Goal: Transaction & Acquisition: Book appointment/travel/reservation

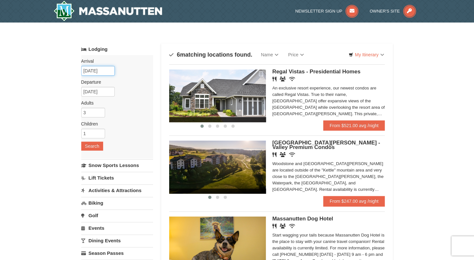
click at [97, 72] on input "[DATE]" at bounding box center [98, 71] width 34 height 10
click at [220, 96] on img at bounding box center [217, 96] width 97 height 53
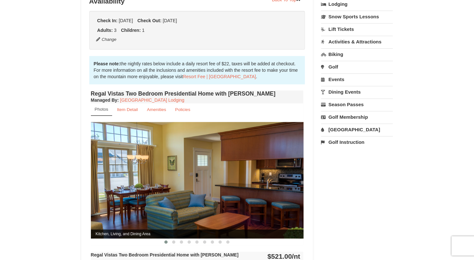
scroll to position [193, 0]
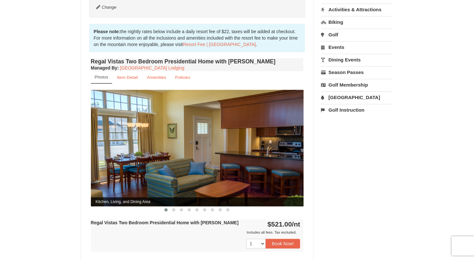
click at [180, 133] on img at bounding box center [197, 148] width 213 height 116
click at [193, 144] on img at bounding box center [197, 148] width 213 height 116
click at [195, 170] on img at bounding box center [197, 148] width 213 height 116
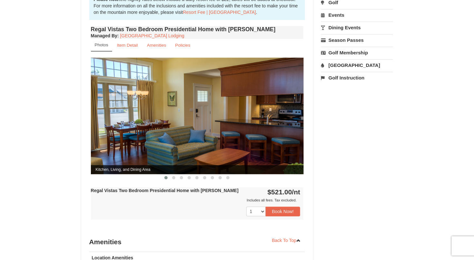
click at [252, 153] on img at bounding box center [197, 116] width 213 height 116
click at [293, 106] on img at bounding box center [197, 116] width 213 height 116
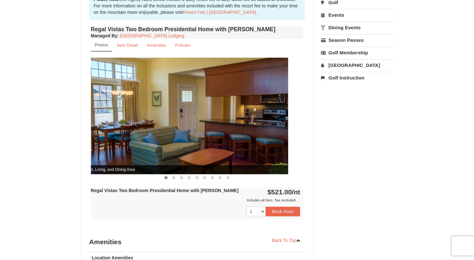
drag, startPoint x: 215, startPoint y: 137, endPoint x: 156, endPoint y: 140, distance: 59.1
click at [156, 140] on img at bounding box center [181, 116] width 213 height 116
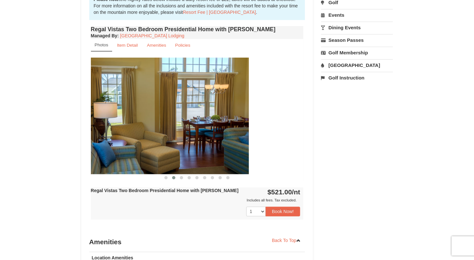
drag, startPoint x: 248, startPoint y: 133, endPoint x: 193, endPoint y: 132, distance: 55.1
click at [179, 135] on img at bounding box center [142, 116] width 213 height 116
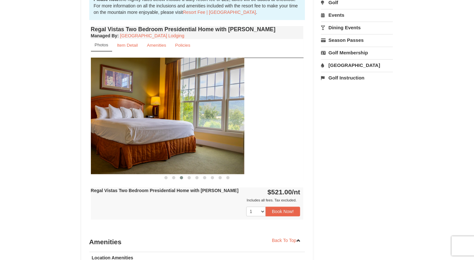
drag, startPoint x: 257, startPoint y: 127, endPoint x: 200, endPoint y: 129, distance: 57.1
click at [197, 129] on img at bounding box center [138, 116] width 213 height 116
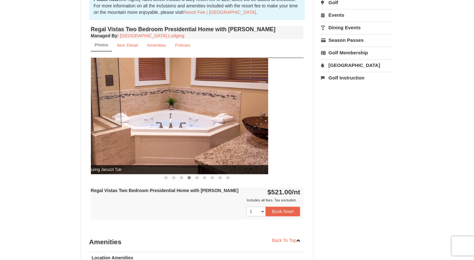
drag, startPoint x: 256, startPoint y: 128, endPoint x: 194, endPoint y: 129, distance: 61.9
click at [191, 129] on img at bounding box center [161, 116] width 213 height 116
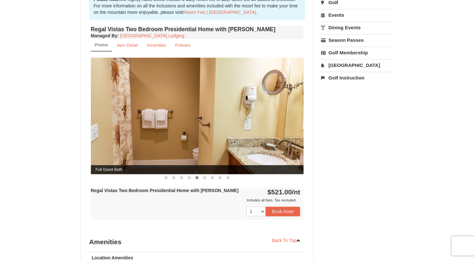
drag, startPoint x: 243, startPoint y: 128, endPoint x: 169, endPoint y: 129, distance: 74.2
click at [169, 129] on img at bounding box center [197, 116] width 213 height 116
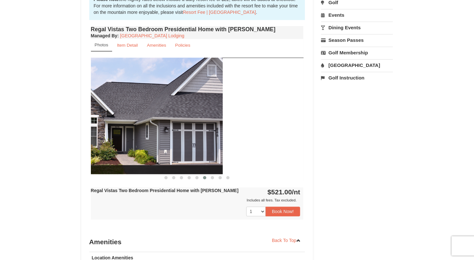
drag, startPoint x: 246, startPoint y: 129, endPoint x: 162, endPoint y: 128, distance: 83.5
click at [162, 128] on img at bounding box center [116, 116] width 213 height 116
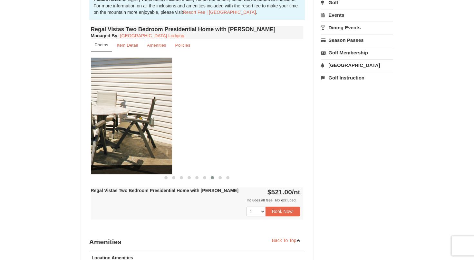
drag, startPoint x: 255, startPoint y: 124, endPoint x: 112, endPoint y: 125, distance: 142.5
click at [109, 125] on img at bounding box center [65, 116] width 213 height 116
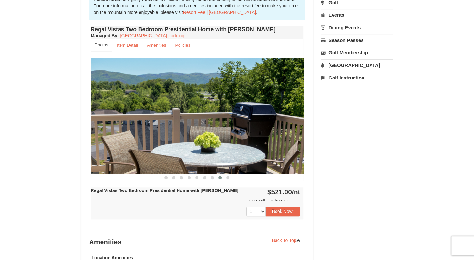
drag, startPoint x: 241, startPoint y: 126, endPoint x: 133, endPoint y: 126, distance: 108.0
click at [133, 126] on img at bounding box center [197, 116] width 213 height 116
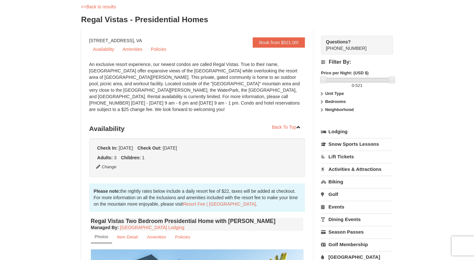
scroll to position [0, 0]
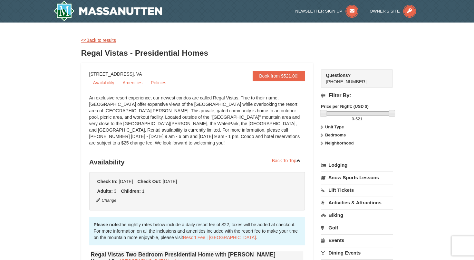
click at [103, 40] on link "<<Back to results" at bounding box center [98, 40] width 35 height 5
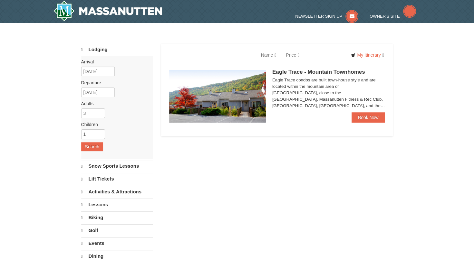
select select "10"
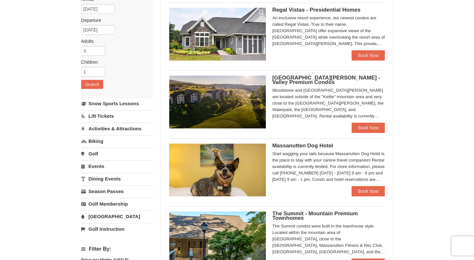
scroll to position [64, 0]
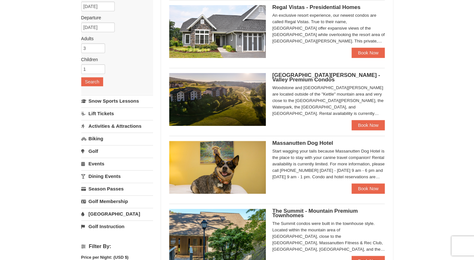
click at [227, 162] on img at bounding box center [217, 167] width 97 height 53
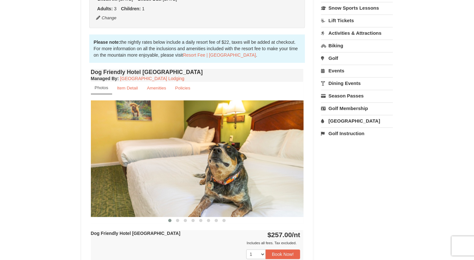
scroll to position [193, 0]
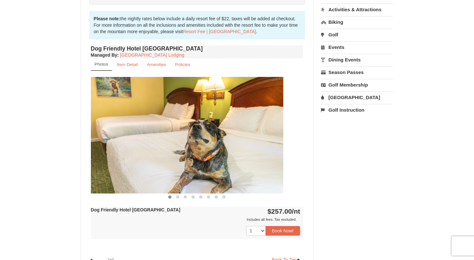
click at [251, 163] on img at bounding box center [177, 135] width 213 height 116
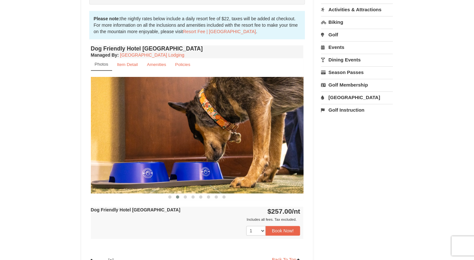
drag, startPoint x: 266, startPoint y: 157, endPoint x: 240, endPoint y: 156, distance: 26.1
click at [240, 156] on img at bounding box center [197, 135] width 213 height 116
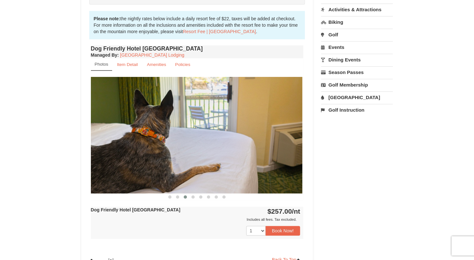
drag, startPoint x: 273, startPoint y: 156, endPoint x: 243, endPoint y: 158, distance: 30.7
click at [243, 158] on img at bounding box center [196, 135] width 213 height 116
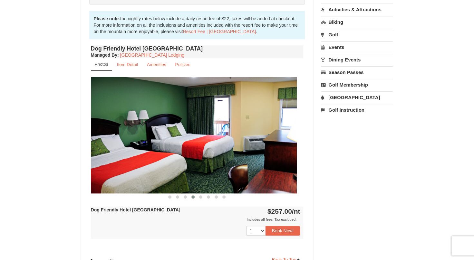
drag, startPoint x: 272, startPoint y: 158, endPoint x: 254, endPoint y: 159, distance: 18.4
click at [254, 159] on img at bounding box center [190, 135] width 213 height 116
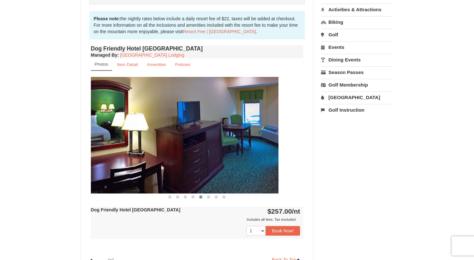
drag, startPoint x: 275, startPoint y: 159, endPoint x: 250, endPoint y: 160, distance: 25.2
click at [250, 160] on img at bounding box center [172, 135] width 213 height 116
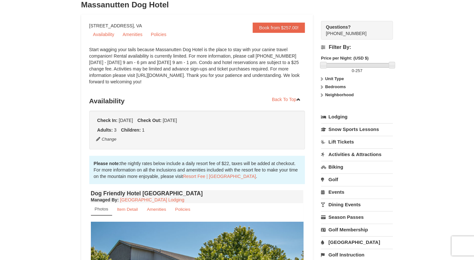
scroll to position [0, 0]
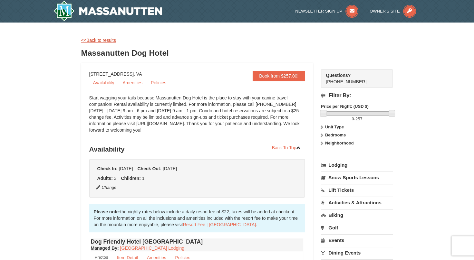
drag, startPoint x: 105, startPoint y: 44, endPoint x: 103, endPoint y: 40, distance: 4.6
click at [105, 44] on div "<<Back to results Massanutten Dog Hotel" at bounding box center [237, 50] width 312 height 26
click at [103, 40] on link "<<Back to results" at bounding box center [98, 40] width 35 height 5
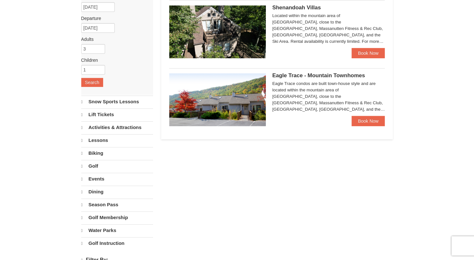
select select "10"
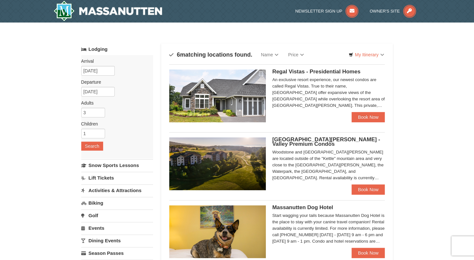
click at [233, 157] on img at bounding box center [217, 164] width 97 height 53
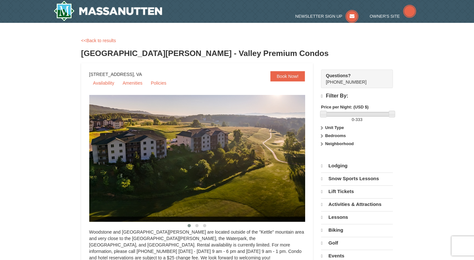
select select "10"
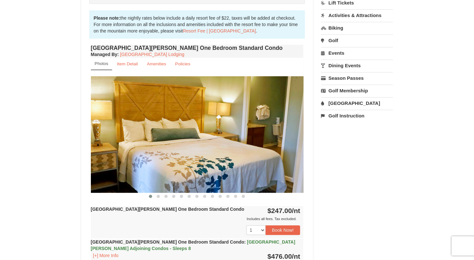
scroll to position [193, 0]
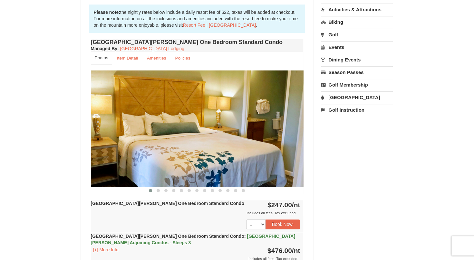
click at [267, 139] on img at bounding box center [197, 129] width 213 height 116
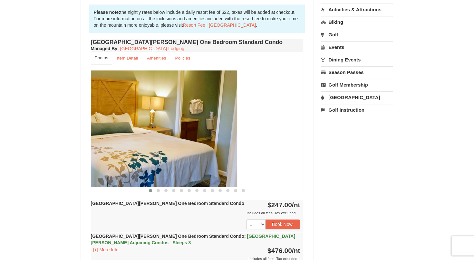
drag, startPoint x: 286, startPoint y: 140, endPoint x: 183, endPoint y: 142, distance: 102.2
click at [183, 142] on img at bounding box center [131, 129] width 213 height 116
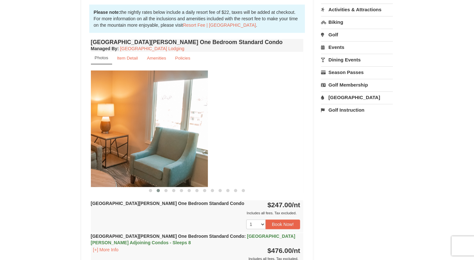
drag, startPoint x: 277, startPoint y: 139, endPoint x: 181, endPoint y: 143, distance: 95.8
click at [181, 143] on img at bounding box center [101, 129] width 213 height 116
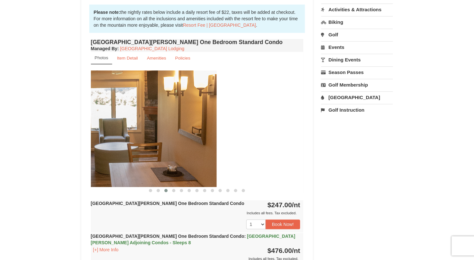
drag, startPoint x: 275, startPoint y: 141, endPoint x: 185, endPoint y: 141, distance: 89.9
click at [185, 141] on img at bounding box center [110, 129] width 213 height 116
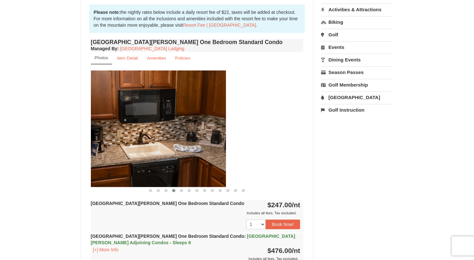
drag, startPoint x: 260, startPoint y: 143, endPoint x: 182, endPoint y: 146, distance: 77.7
click at [182, 146] on img at bounding box center [119, 129] width 213 height 116
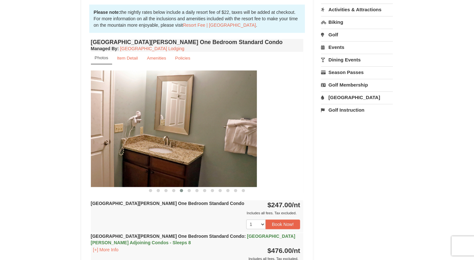
drag, startPoint x: 260, startPoint y: 145, endPoint x: 197, endPoint y: 147, distance: 63.5
click at [194, 148] on img at bounding box center [150, 129] width 213 height 116
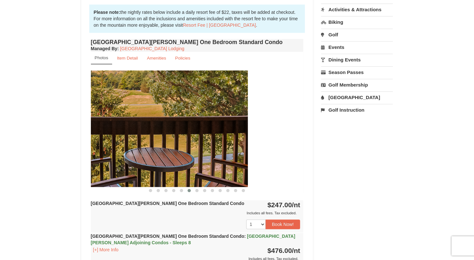
drag, startPoint x: 260, startPoint y: 144, endPoint x: 156, endPoint y: 145, distance: 103.2
click at [157, 145] on img at bounding box center [141, 129] width 213 height 116
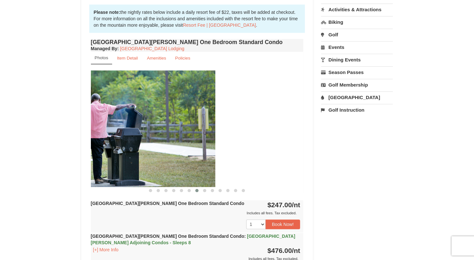
drag, startPoint x: 262, startPoint y: 144, endPoint x: 160, endPoint y: 146, distance: 101.9
click at [160, 146] on img at bounding box center [109, 129] width 213 height 116
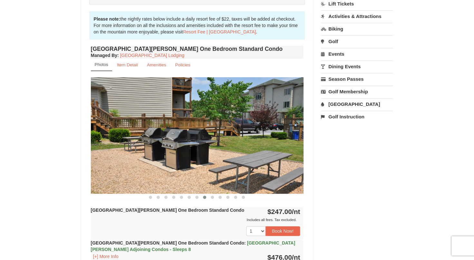
scroll to position [0, 0]
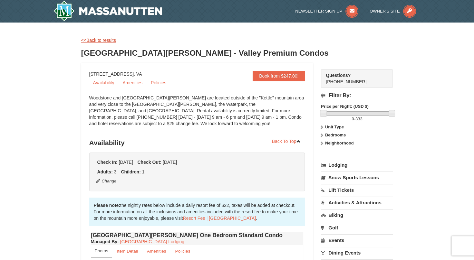
click at [101, 39] on link "<<Back to results" at bounding box center [98, 40] width 35 height 5
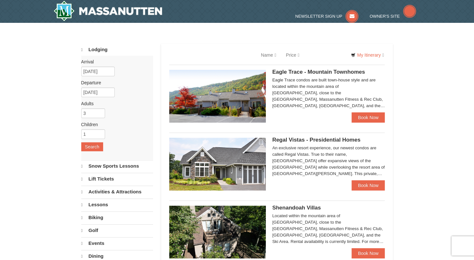
select select "10"
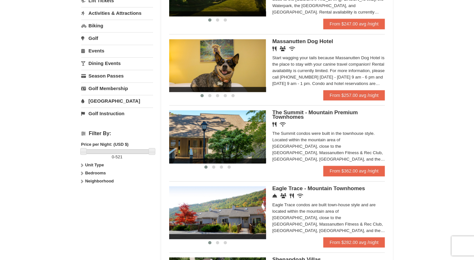
scroll to position [193, 0]
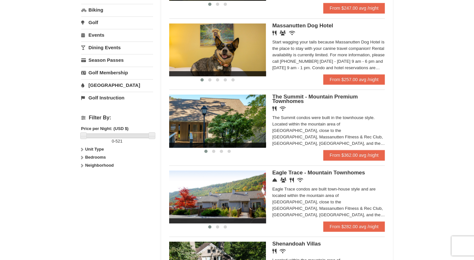
click at [200, 130] on img at bounding box center [217, 121] width 97 height 53
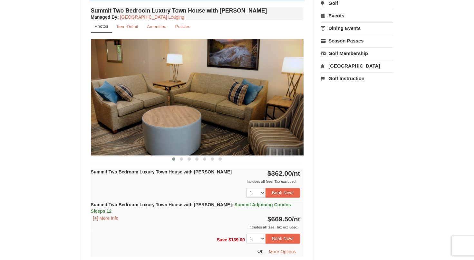
scroll to position [226, 0]
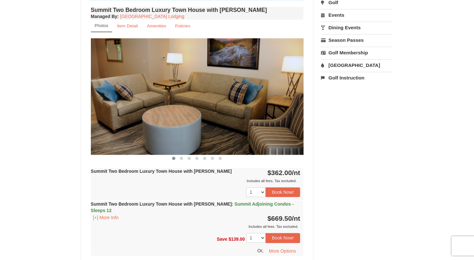
click at [283, 109] on img at bounding box center [197, 96] width 213 height 116
click at [288, 112] on img at bounding box center [197, 96] width 213 height 116
click at [290, 121] on img at bounding box center [197, 96] width 213 height 116
click at [192, 105] on img at bounding box center [197, 96] width 213 height 116
click at [124, 113] on img at bounding box center [197, 96] width 213 height 116
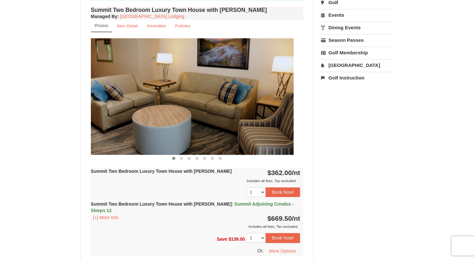
drag, startPoint x: 231, startPoint y: 115, endPoint x: 130, endPoint y: 121, distance: 101.7
click at [130, 121] on img at bounding box center [187, 96] width 213 height 116
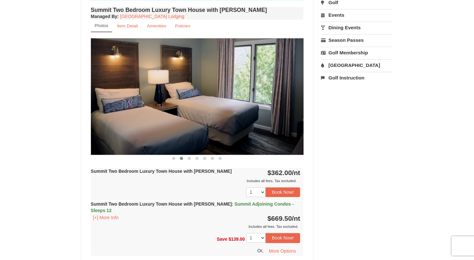
drag, startPoint x: 263, startPoint y: 116, endPoint x: 123, endPoint y: 116, distance: 140.2
click at [123, 116] on img at bounding box center [197, 96] width 213 height 116
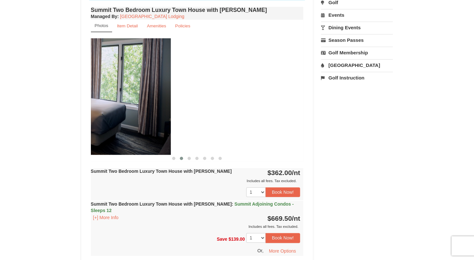
drag, startPoint x: 265, startPoint y: 102, endPoint x: 131, endPoint y: 106, distance: 133.8
click at [132, 106] on img at bounding box center [64, 96] width 213 height 116
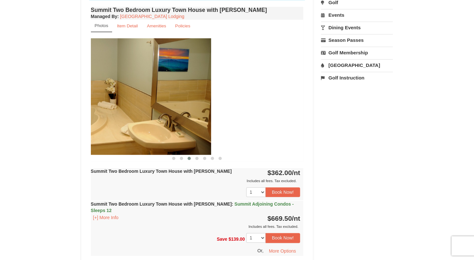
drag, startPoint x: 277, startPoint y: 103, endPoint x: 170, endPoint y: 108, distance: 107.2
click at [170, 108] on img at bounding box center [104, 96] width 213 height 116
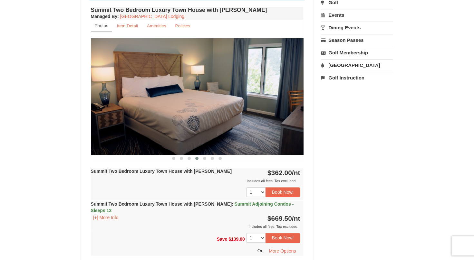
drag, startPoint x: 281, startPoint y: 105, endPoint x: 122, endPoint y: 101, distance: 159.3
click at [122, 101] on img at bounding box center [197, 96] width 213 height 116
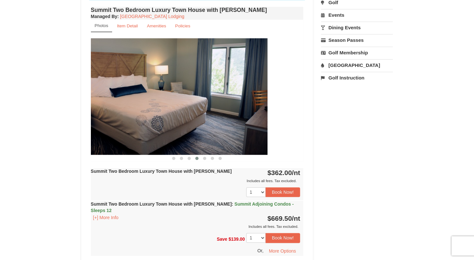
drag, startPoint x: 198, startPoint y: 101, endPoint x: 118, endPoint y: 104, distance: 80.0
click at [118, 104] on img at bounding box center [161, 96] width 213 height 116
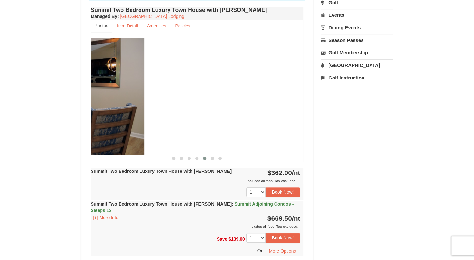
drag, startPoint x: 273, startPoint y: 107, endPoint x: 88, endPoint y: 114, distance: 185.8
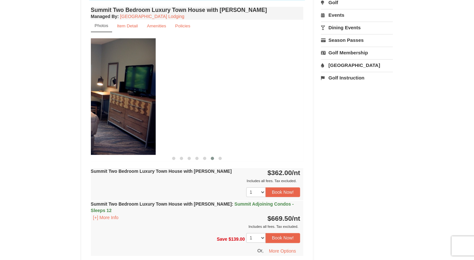
drag, startPoint x: 242, startPoint y: 98, endPoint x: 94, endPoint y: 97, distance: 148.0
click at [94, 97] on img at bounding box center [49, 96] width 213 height 116
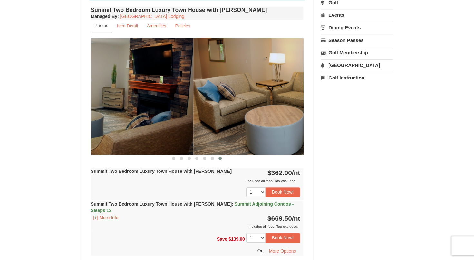
drag, startPoint x: 271, startPoint y: 104, endPoint x: 161, endPoint y: 108, distance: 110.3
click at [161, 108] on img at bounding box center [87, 96] width 213 height 116
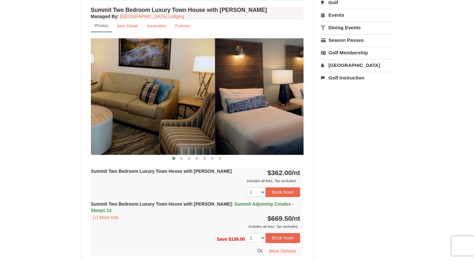
drag, startPoint x: 289, startPoint y: 106, endPoint x: 152, endPoint y: 108, distance: 137.3
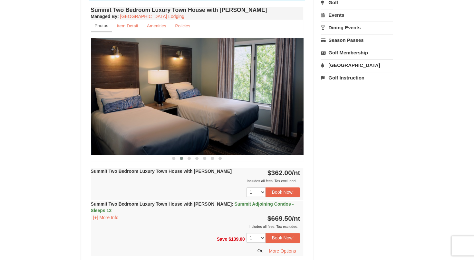
drag, startPoint x: 275, startPoint y: 69, endPoint x: 133, endPoint y: 66, distance: 141.9
click at [133, 66] on img at bounding box center [197, 96] width 213 height 116
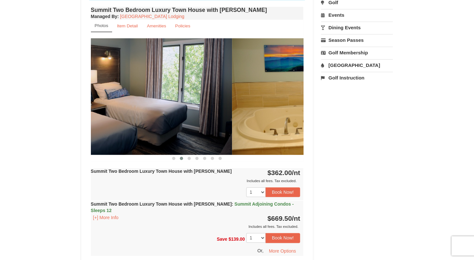
drag, startPoint x: 216, startPoint y: 89, endPoint x: 140, endPoint y: 88, distance: 76.4
click at [140, 88] on img at bounding box center [125, 96] width 213 height 116
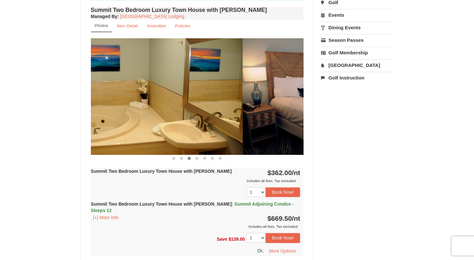
drag, startPoint x: 251, startPoint y: 94, endPoint x: 185, endPoint y: 95, distance: 66.4
click at [188, 95] on img at bounding box center [136, 96] width 213 height 116
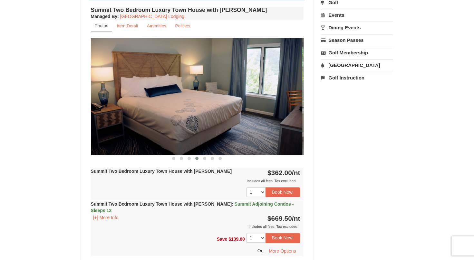
drag, startPoint x: 259, startPoint y: 96, endPoint x: 164, endPoint y: 96, distance: 94.1
click at [164, 96] on img at bounding box center [196, 96] width 213 height 116
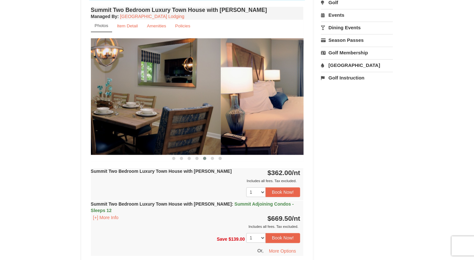
drag, startPoint x: 229, startPoint y: 93, endPoint x: 145, endPoint y: 92, distance: 83.5
click at [145, 92] on img at bounding box center [114, 96] width 213 height 116
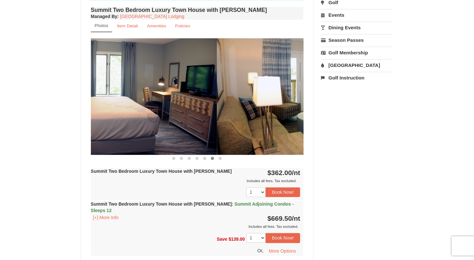
drag, startPoint x: 257, startPoint y: 90, endPoint x: 174, endPoint y: 93, distance: 83.3
click at [174, 93] on img at bounding box center [110, 96] width 213 height 116
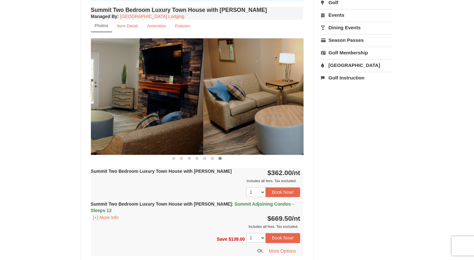
drag, startPoint x: 256, startPoint y: 92, endPoint x: 152, endPoint y: 92, distance: 104.8
click at [152, 92] on img at bounding box center [97, 96] width 213 height 116
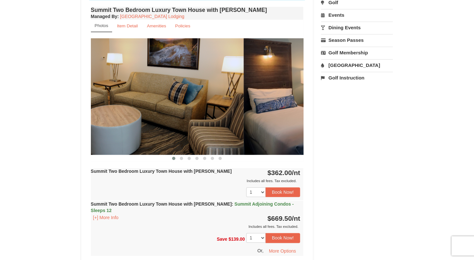
drag, startPoint x: 254, startPoint y: 89, endPoint x: 118, endPoint y: 98, distance: 136.3
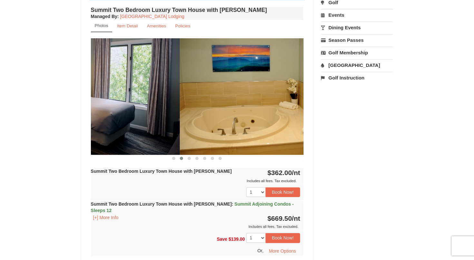
drag, startPoint x: 260, startPoint y: 101, endPoint x: 135, endPoint y: 108, distance: 124.3
click at [135, 108] on img at bounding box center [73, 96] width 213 height 116
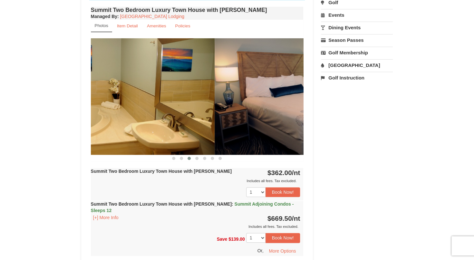
drag, startPoint x: 274, startPoint y: 103, endPoint x: 173, endPoint y: 103, distance: 100.9
click at [173, 103] on img at bounding box center [108, 96] width 213 height 116
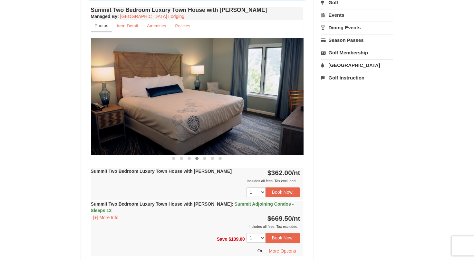
drag, startPoint x: 250, startPoint y: 101, endPoint x: 154, endPoint y: 102, distance: 96.1
click at [154, 102] on img at bounding box center [197, 96] width 213 height 116
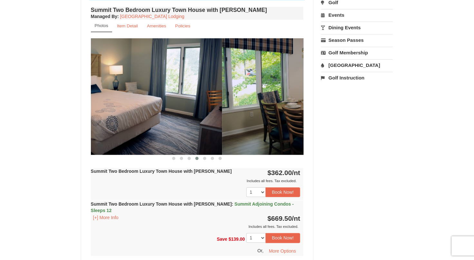
drag, startPoint x: 230, startPoint y: 103, endPoint x: 150, endPoint y: 106, distance: 80.0
click at [148, 106] on img at bounding box center [115, 96] width 213 height 116
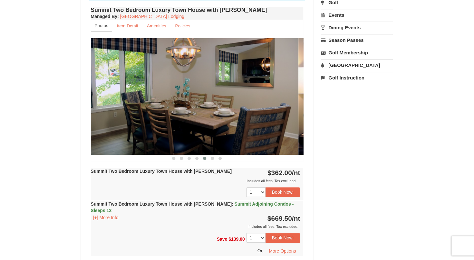
drag, startPoint x: 250, startPoint y: 103, endPoint x: 146, endPoint y: 101, distance: 104.5
click at [146, 101] on img at bounding box center [192, 96] width 213 height 116
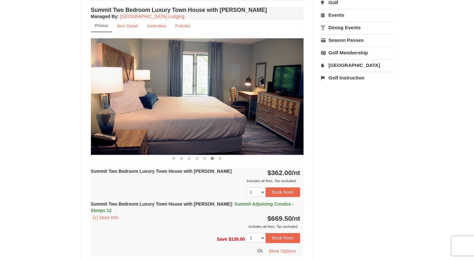
drag, startPoint x: 235, startPoint y: 103, endPoint x: 59, endPoint y: 98, distance: 175.8
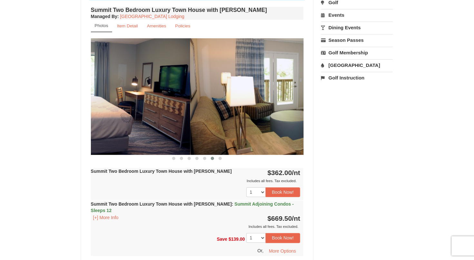
drag, startPoint x: 236, startPoint y: 99, endPoint x: 122, endPoint y: 100, distance: 113.5
click at [122, 100] on img at bounding box center [83, 96] width 213 height 116
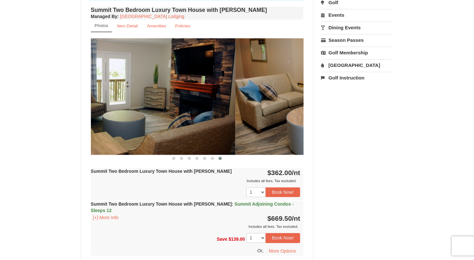
drag, startPoint x: 169, startPoint y: 98, endPoint x: 146, endPoint y: 98, distance: 22.6
click at [146, 98] on img at bounding box center [129, 96] width 213 height 116
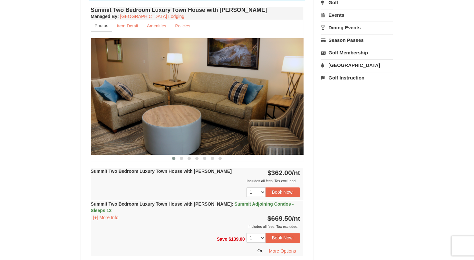
drag, startPoint x: 260, startPoint y: 99, endPoint x: 101, endPoint y: 97, distance: 159.6
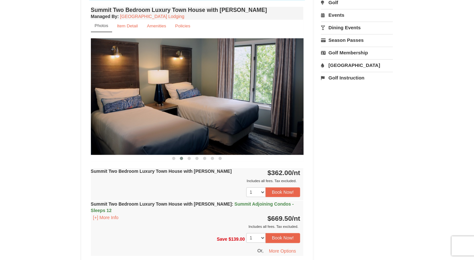
drag, startPoint x: 251, startPoint y: 93, endPoint x: 123, endPoint y: 95, distance: 127.7
click at [123, 95] on img at bounding box center [197, 96] width 213 height 116
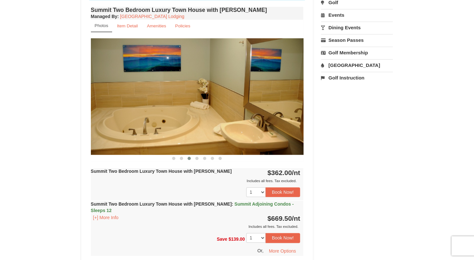
drag, startPoint x: 260, startPoint y: 96, endPoint x: 109, endPoint y: 93, distance: 151.5
click at [109, 93] on img at bounding box center [197, 96] width 213 height 116
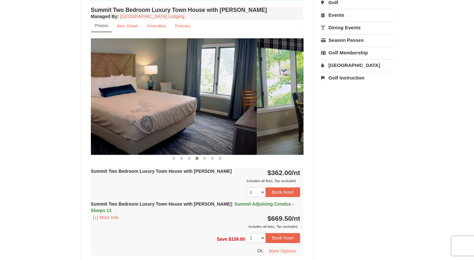
drag, startPoint x: 242, startPoint y: 89, endPoint x: 147, endPoint y: 85, distance: 95.2
click at [147, 85] on img at bounding box center [150, 96] width 213 height 116
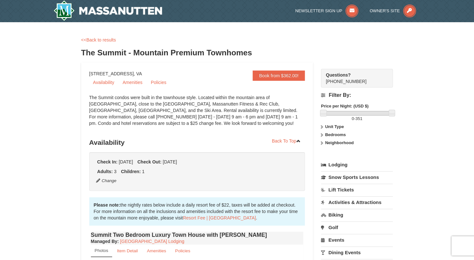
scroll to position [0, 0]
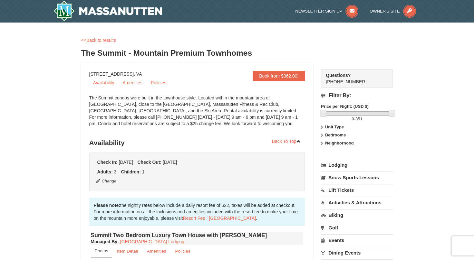
click at [88, 43] on div "<<Back to results" at bounding box center [237, 40] width 312 height 6
click at [90, 42] on link "<<Back to results" at bounding box center [98, 40] width 35 height 5
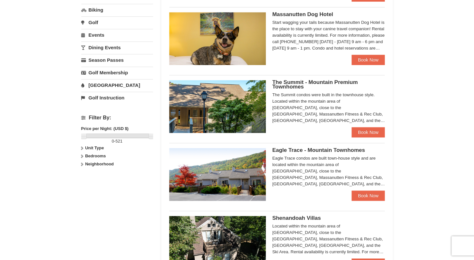
scroll to position [290, 0]
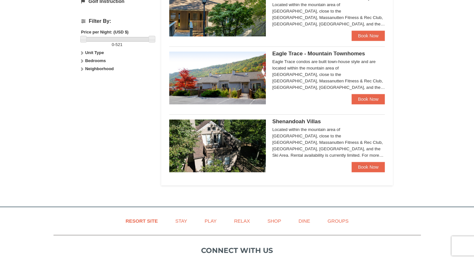
click at [229, 142] on img at bounding box center [217, 146] width 97 height 53
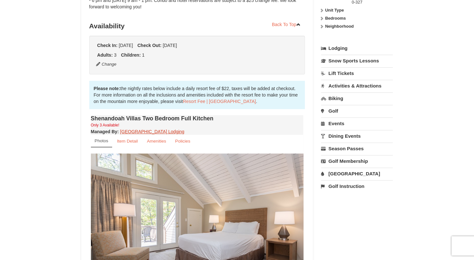
scroll to position [193, 0]
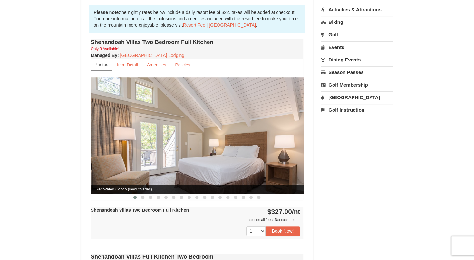
click at [274, 139] on img at bounding box center [197, 135] width 213 height 116
click at [289, 140] on img at bounding box center [197, 135] width 213 height 116
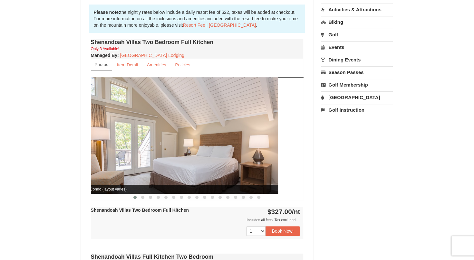
drag, startPoint x: 266, startPoint y: 143, endPoint x: 179, endPoint y: 145, distance: 86.8
click at [179, 145] on img at bounding box center [171, 135] width 213 height 116
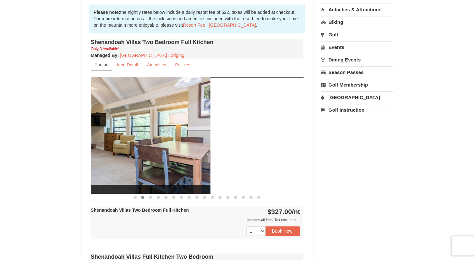
drag, startPoint x: 278, startPoint y: 142, endPoint x: 155, endPoint y: 152, distance: 122.9
click at [155, 152] on img at bounding box center [104, 135] width 213 height 116
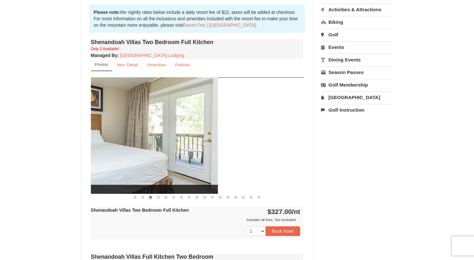
drag, startPoint x: 281, startPoint y: 139, endPoint x: 187, endPoint y: 139, distance: 93.8
click at [187, 139] on img at bounding box center [111, 135] width 213 height 116
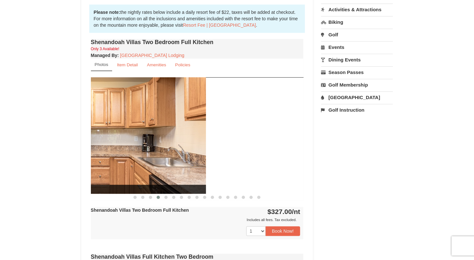
drag, startPoint x: 272, startPoint y: 132, endPoint x: 175, endPoint y: 138, distance: 97.8
click at [175, 138] on img at bounding box center [99, 135] width 213 height 116
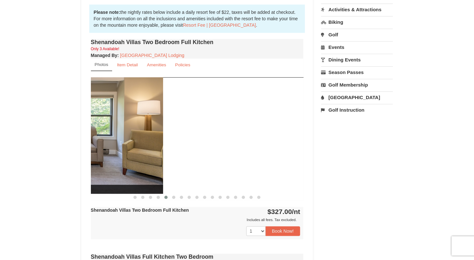
drag, startPoint x: 282, startPoint y: 131, endPoint x: 142, endPoint y: 136, distance: 140.7
click at [142, 136] on img at bounding box center [56, 135] width 213 height 116
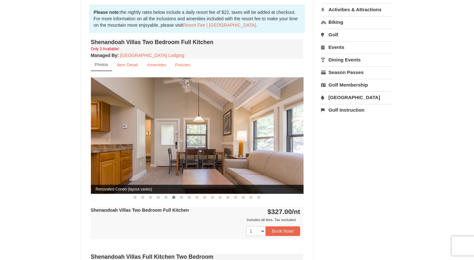
drag, startPoint x: 273, startPoint y: 128, endPoint x: 139, endPoint y: 132, distance: 134.5
click at [139, 132] on img at bounding box center [197, 135] width 213 height 116
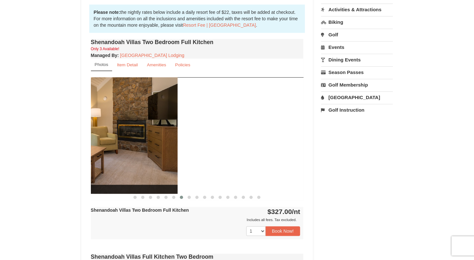
drag, startPoint x: 275, startPoint y: 122, endPoint x: 142, endPoint y: 128, distance: 132.7
click at [142, 128] on img at bounding box center [71, 135] width 213 height 116
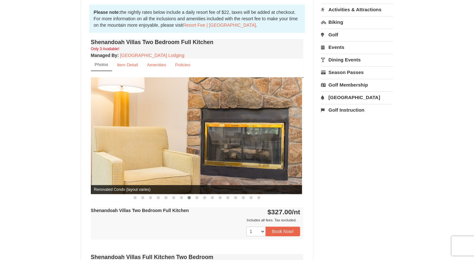
drag, startPoint x: 268, startPoint y: 135, endPoint x: 143, endPoint y: 143, distance: 125.0
click at [143, 143] on img at bounding box center [195, 135] width 213 height 117
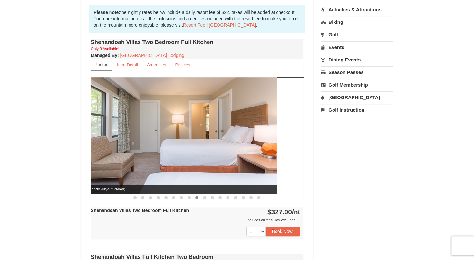
drag, startPoint x: 270, startPoint y: 129, endPoint x: 186, endPoint y: 141, distance: 85.5
click at [186, 141] on img at bounding box center [170, 135] width 213 height 116
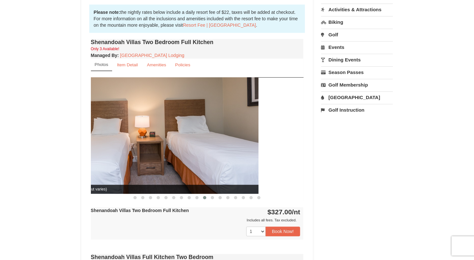
drag, startPoint x: 281, startPoint y: 140, endPoint x: 201, endPoint y: 144, distance: 80.4
click at [201, 144] on img at bounding box center [152, 135] width 213 height 116
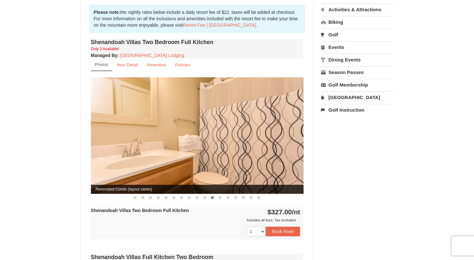
drag, startPoint x: 276, startPoint y: 139, endPoint x: 134, endPoint y: 145, distance: 141.3
click at [134, 145] on img at bounding box center [197, 135] width 213 height 116
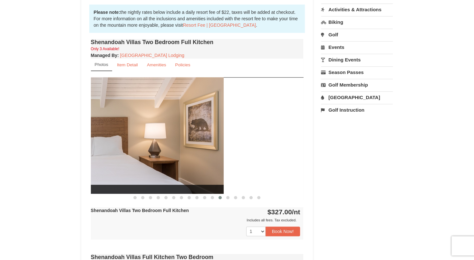
drag, startPoint x: 277, startPoint y: 143, endPoint x: 178, endPoint y: 143, distance: 98.6
click at [178, 143] on img at bounding box center [117, 135] width 213 height 116
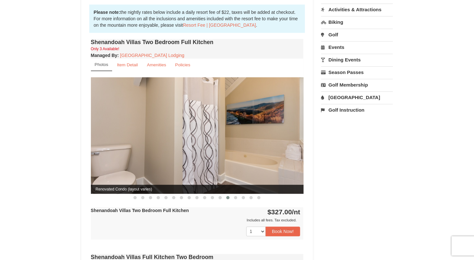
drag, startPoint x: 273, startPoint y: 137, endPoint x: 145, endPoint y: 148, distance: 128.2
click at [145, 148] on img at bounding box center [197, 135] width 213 height 116
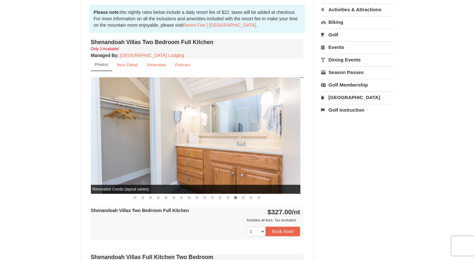
drag, startPoint x: 275, startPoint y: 149, endPoint x: 180, endPoint y: 160, distance: 95.4
click at [180, 160] on img at bounding box center [194, 135] width 213 height 116
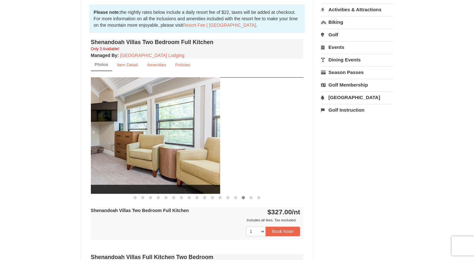
drag, startPoint x: 281, startPoint y: 148, endPoint x: 197, endPoint y: 156, distance: 84.5
click at [197, 156] on img at bounding box center [113, 135] width 213 height 116
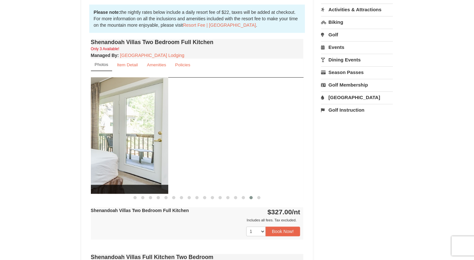
drag, startPoint x: 273, startPoint y: 144, endPoint x: 137, endPoint y: 144, distance: 135.4
click at [137, 144] on img at bounding box center [62, 135] width 213 height 116
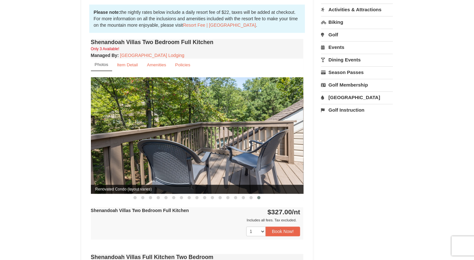
drag, startPoint x: 274, startPoint y: 139, endPoint x: 135, endPoint y: 148, distance: 138.9
click at [135, 148] on img at bounding box center [197, 135] width 213 height 116
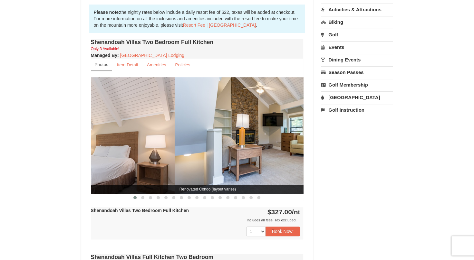
drag, startPoint x: 266, startPoint y: 145, endPoint x: 135, endPoint y: 158, distance: 130.9
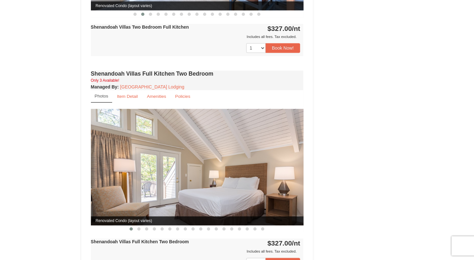
scroll to position [387, 0]
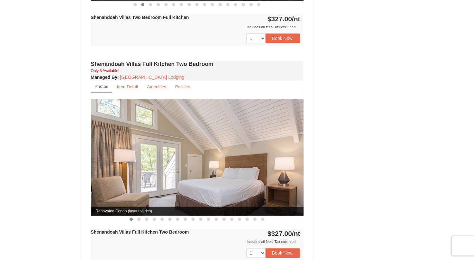
click at [285, 167] on img at bounding box center [197, 157] width 213 height 116
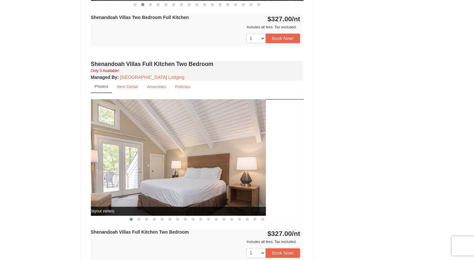
drag, startPoint x: 251, startPoint y: 167, endPoint x: 108, endPoint y: 171, distance: 142.5
click at [109, 171] on img at bounding box center [159, 157] width 213 height 116
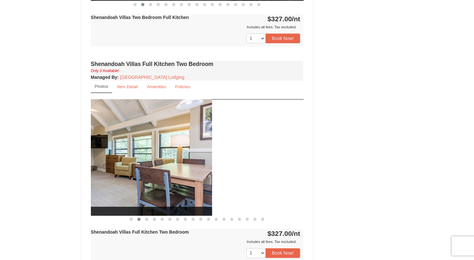
drag, startPoint x: 269, startPoint y: 168, endPoint x: 146, endPoint y: 169, distance: 123.2
click at [134, 169] on img at bounding box center [105, 157] width 213 height 116
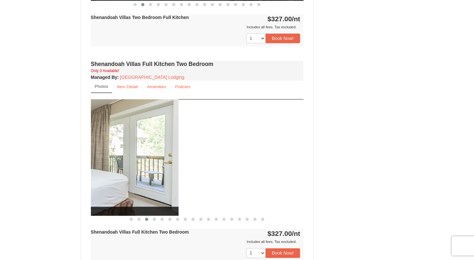
drag, startPoint x: 288, startPoint y: 169, endPoint x: 165, endPoint y: 169, distance: 123.1
click at [162, 169] on img at bounding box center [72, 157] width 213 height 116
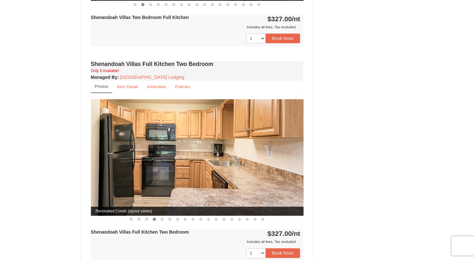
drag, startPoint x: 282, startPoint y: 164, endPoint x: 169, endPoint y: 167, distance: 113.5
click at [172, 167] on img at bounding box center [197, 157] width 213 height 116
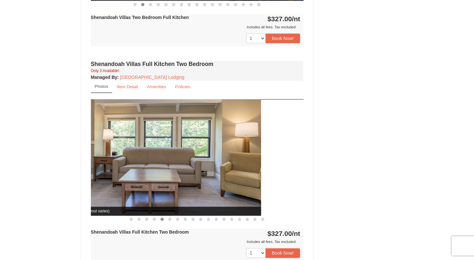
drag, startPoint x: 282, startPoint y: 161, endPoint x: 203, endPoint y: 159, distance: 79.3
click at [194, 161] on img at bounding box center [154, 157] width 213 height 116
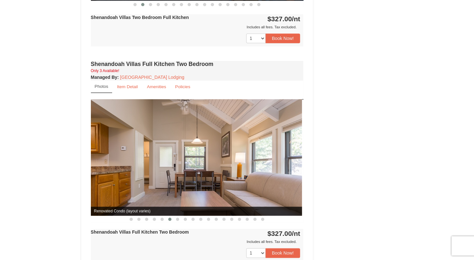
drag, startPoint x: 278, startPoint y: 160, endPoint x: 195, endPoint y: 163, distance: 82.9
click at [194, 163] on img at bounding box center [195, 157] width 213 height 116
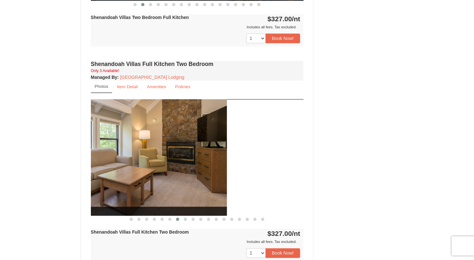
drag, startPoint x: 286, startPoint y: 164, endPoint x: 178, endPoint y: 168, distance: 108.4
click at [178, 168] on img at bounding box center [120, 157] width 213 height 116
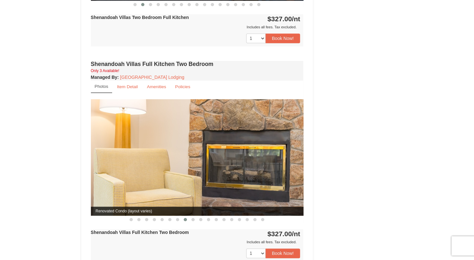
drag, startPoint x: 283, startPoint y: 162, endPoint x: 181, endPoint y: 166, distance: 101.6
click at [181, 166] on img at bounding box center [197, 157] width 213 height 117
drag, startPoint x: 259, startPoint y: 167, endPoint x: 172, endPoint y: 172, distance: 86.5
click at [172, 172] on img at bounding box center [197, 157] width 213 height 117
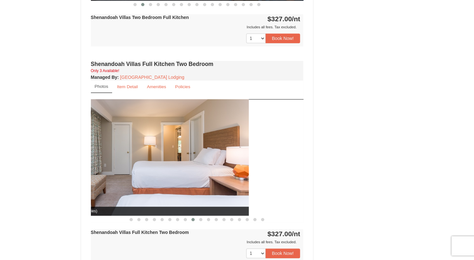
drag, startPoint x: 258, startPoint y: 163, endPoint x: 119, endPoint y: 166, distance: 138.7
click at [119, 166] on img at bounding box center [142, 157] width 213 height 116
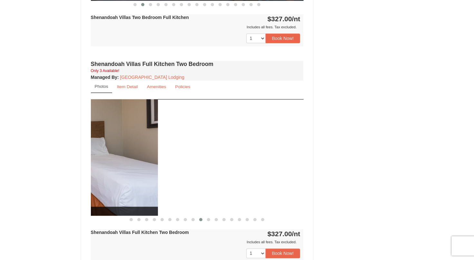
drag, startPoint x: 288, startPoint y: 163, endPoint x: 141, endPoint y: 162, distance: 146.4
click at [141, 162] on img at bounding box center [51, 157] width 213 height 116
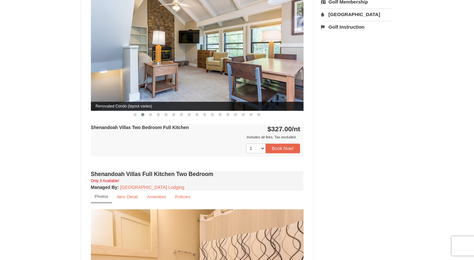
scroll to position [290, 0]
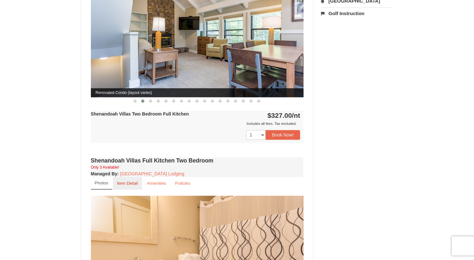
click at [127, 181] on small "Item Detail" at bounding box center [127, 183] width 21 height 5
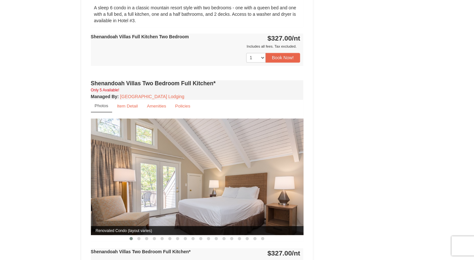
scroll to position [516, 0]
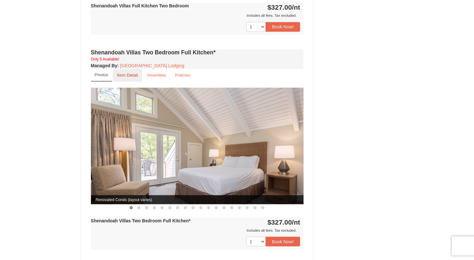
click at [127, 73] on small "Item Detail" at bounding box center [127, 75] width 21 height 5
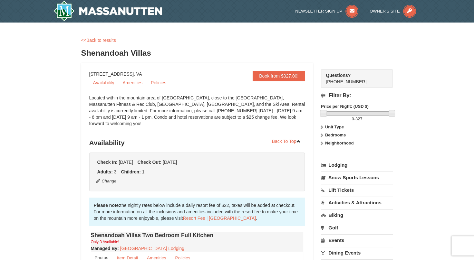
scroll to position [129, 0]
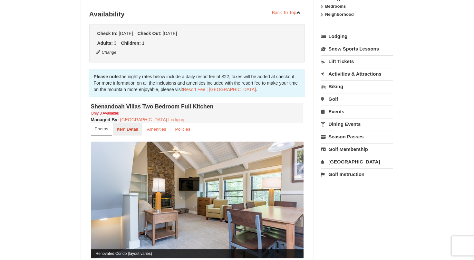
click at [128, 123] on link "Item Detail" at bounding box center [127, 129] width 29 height 13
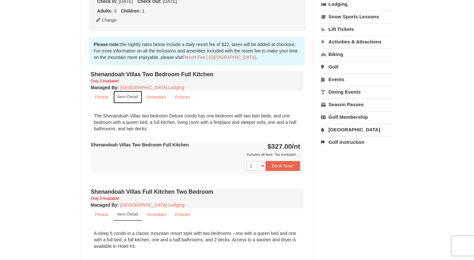
scroll to position [0, 0]
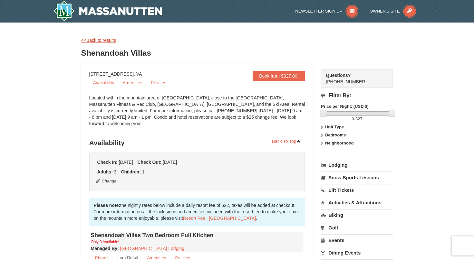
click at [104, 39] on link "<<Back to results" at bounding box center [98, 40] width 35 height 5
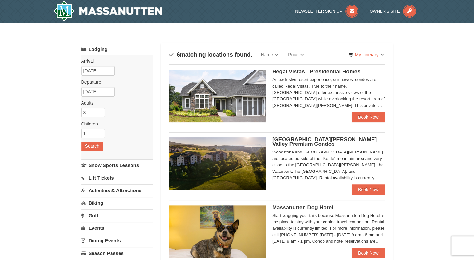
click at [237, 83] on img at bounding box center [217, 96] width 97 height 53
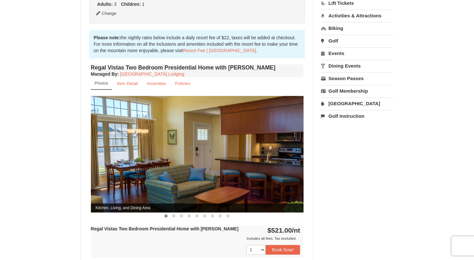
scroll to position [193, 0]
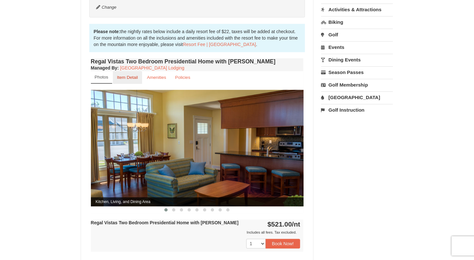
click at [128, 75] on small "Item Detail" at bounding box center [127, 77] width 21 height 5
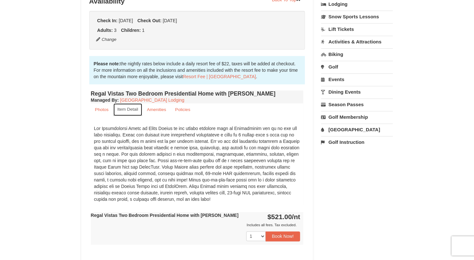
scroll to position [0, 0]
